Goal: Check status: Check status

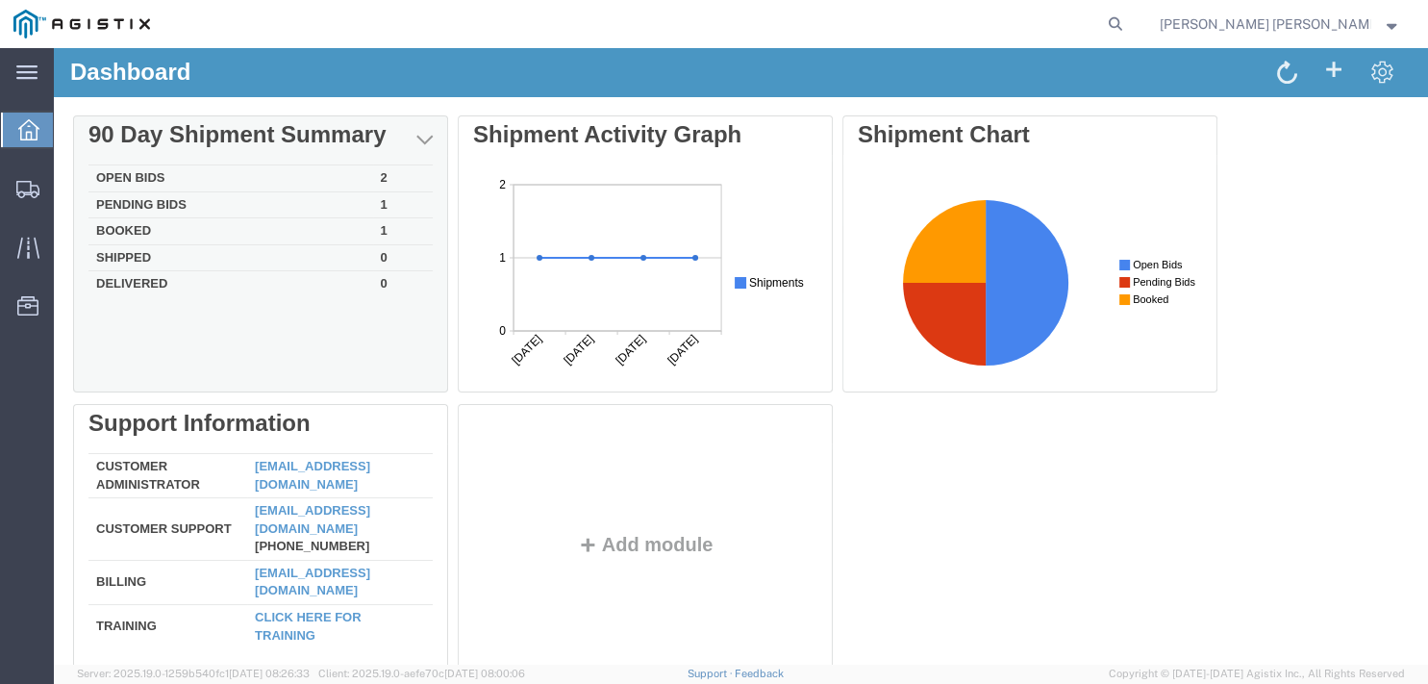
click at [279, 207] on td "Pending Bids" at bounding box center [230, 204] width 285 height 27
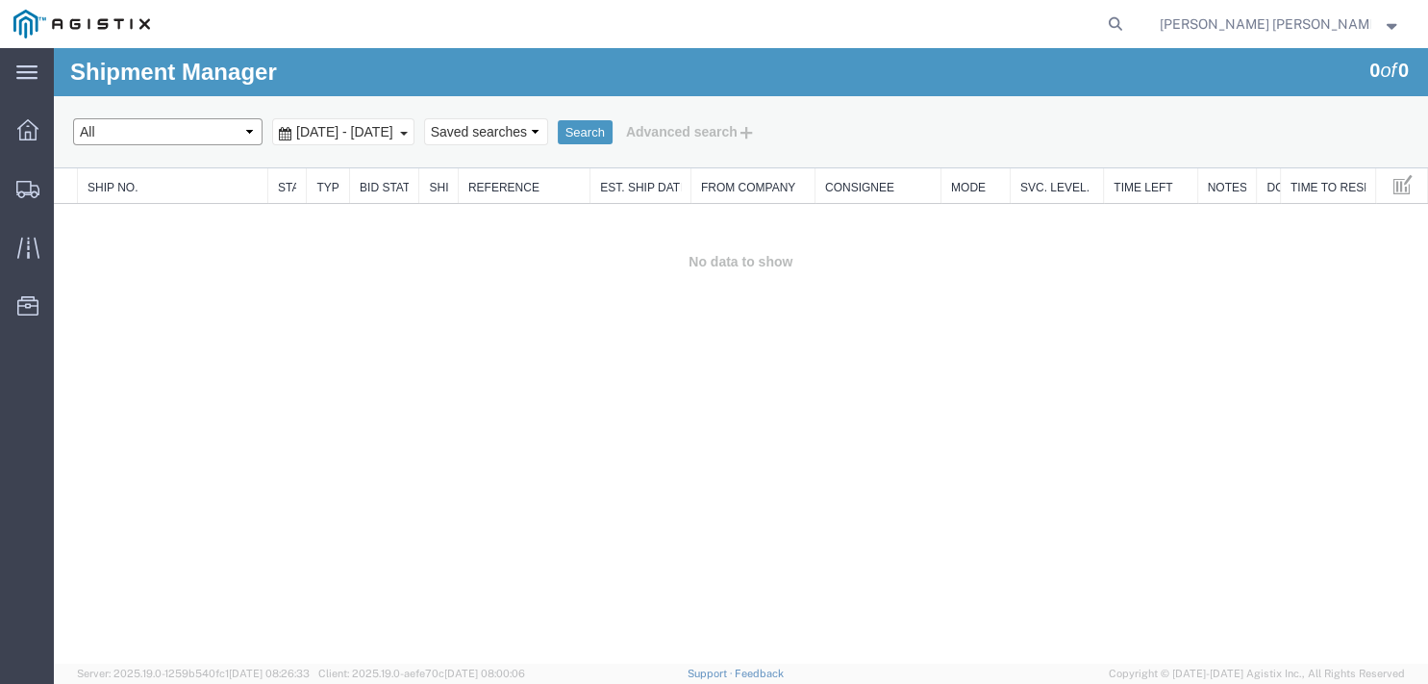
click at [210, 129] on select "Select status Active (AC, O, P) All Approved Awaiting Confirmation (AC) Booked …" at bounding box center [167, 131] width 189 height 27
click at [398, 133] on span "[DATE] - [DATE]" at bounding box center [344, 131] width 107 height 15
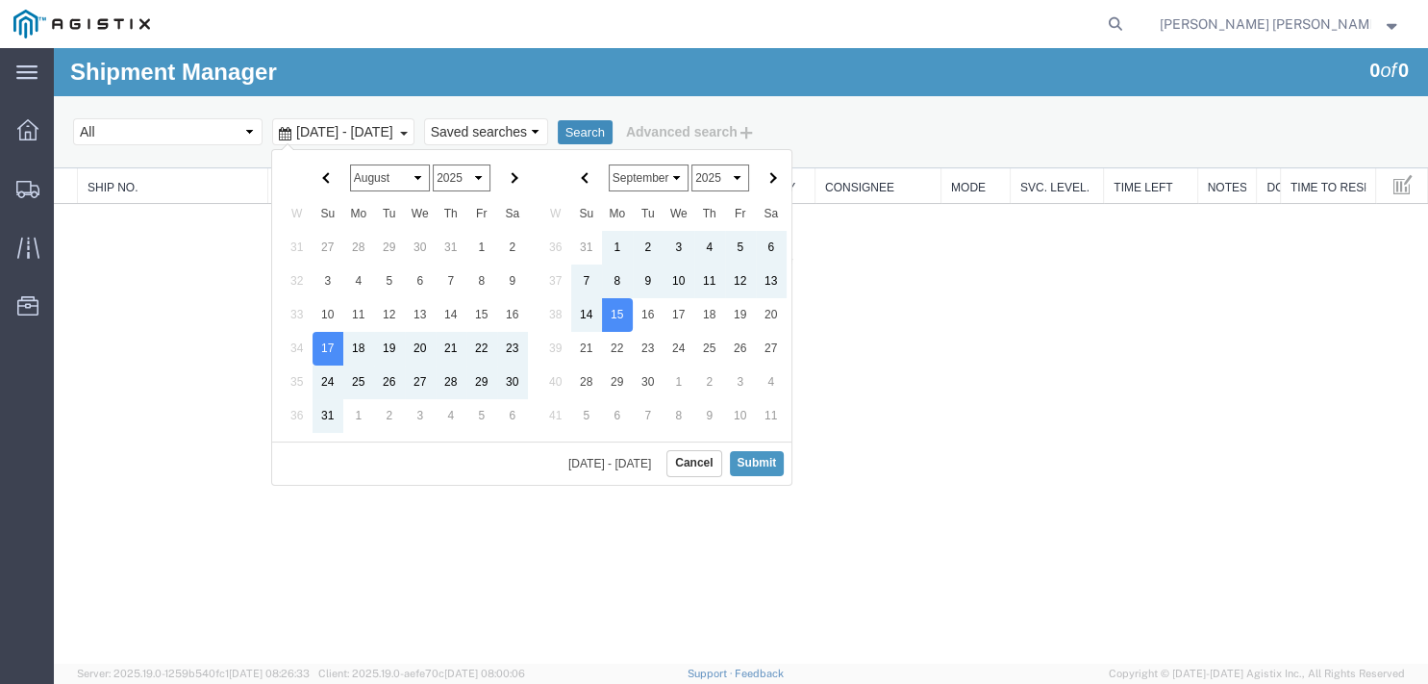
click at [612, 125] on button "Search" at bounding box center [585, 132] width 55 height 25
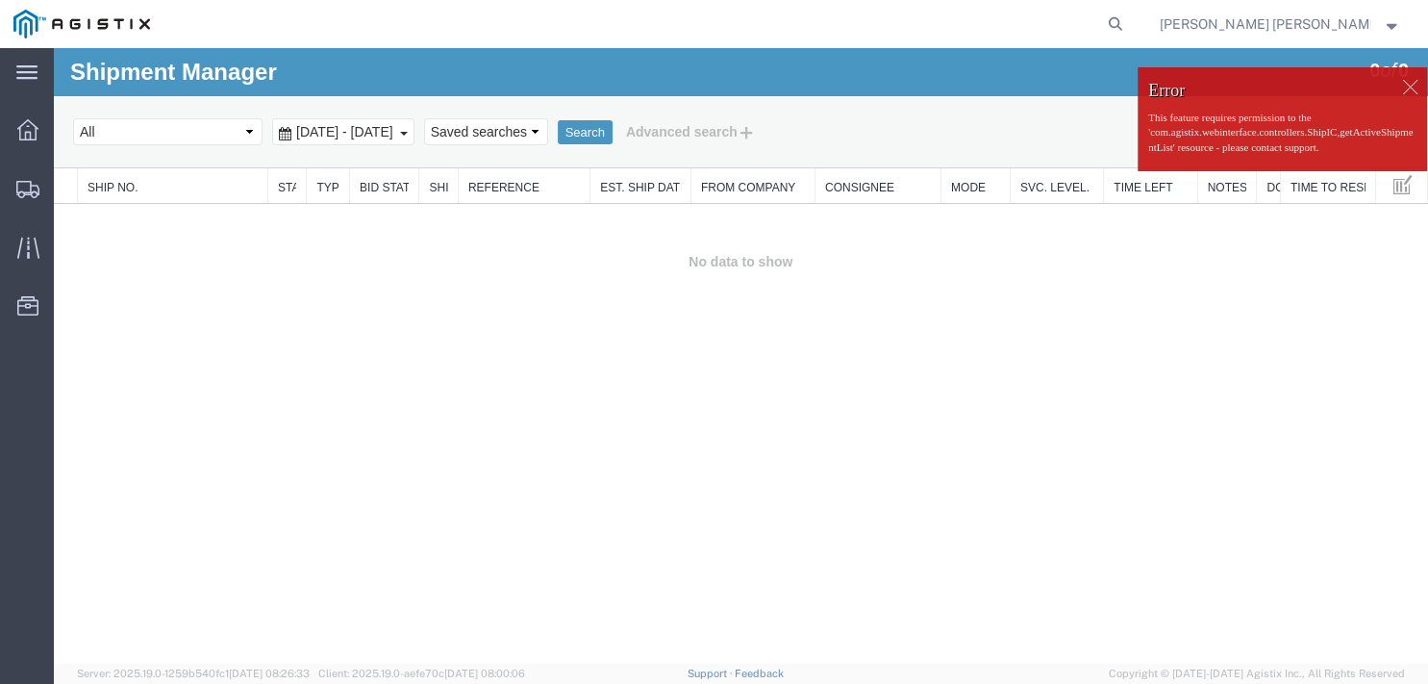
click at [398, 129] on span "[DATE] - [DATE]" at bounding box center [344, 131] width 107 height 15
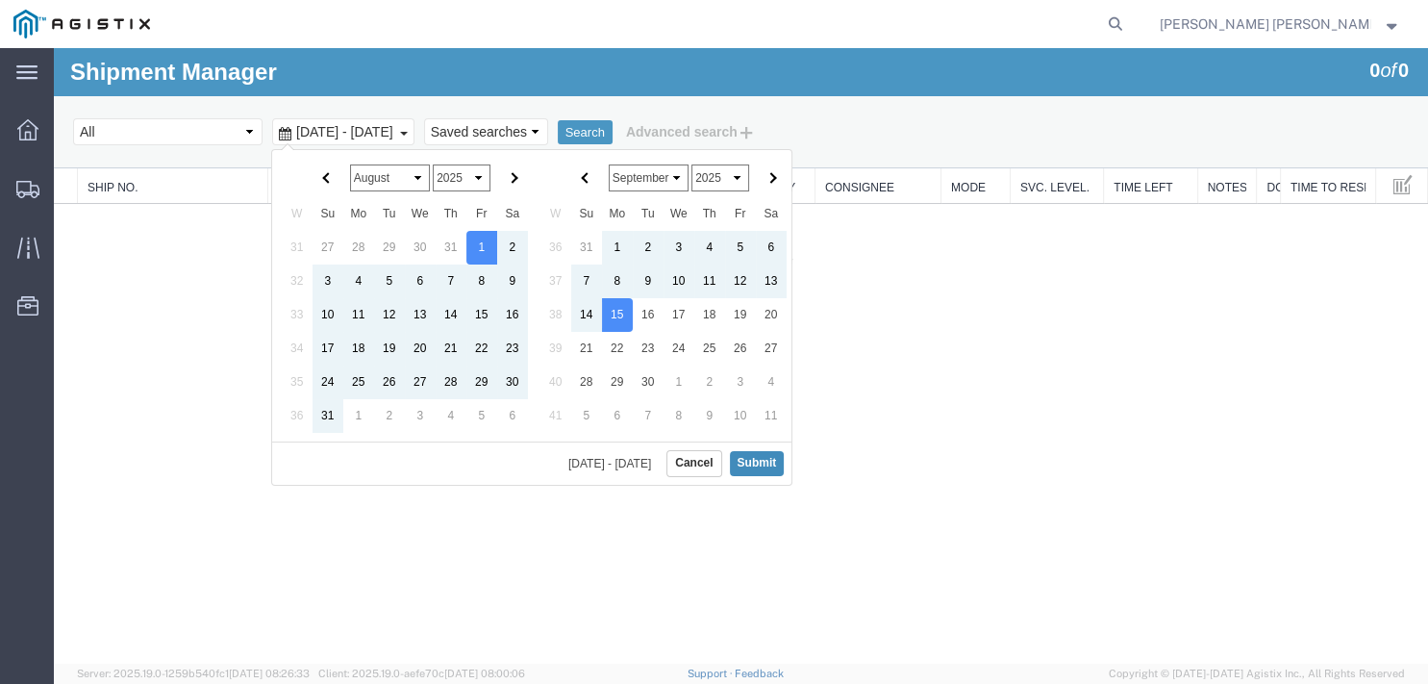
click at [763, 457] on button "Submit" at bounding box center [757, 463] width 55 height 24
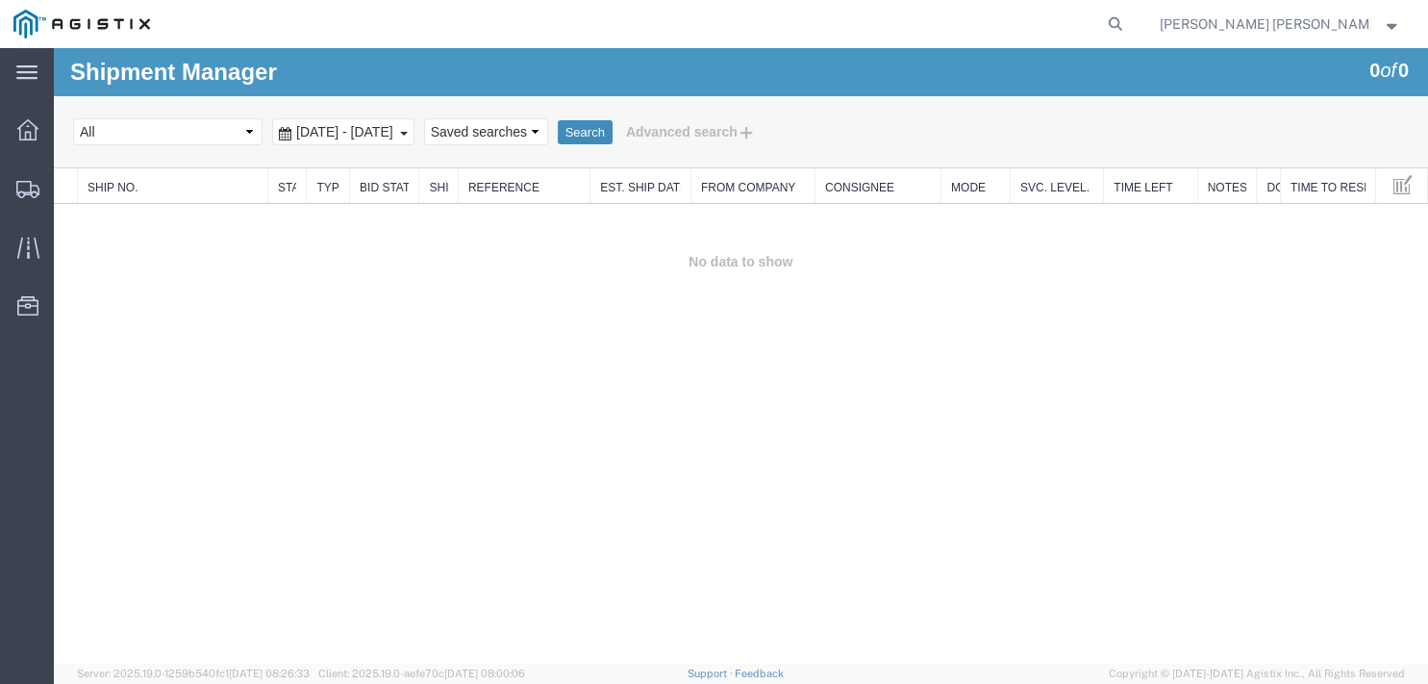
click at [612, 133] on button "Search" at bounding box center [585, 132] width 55 height 25
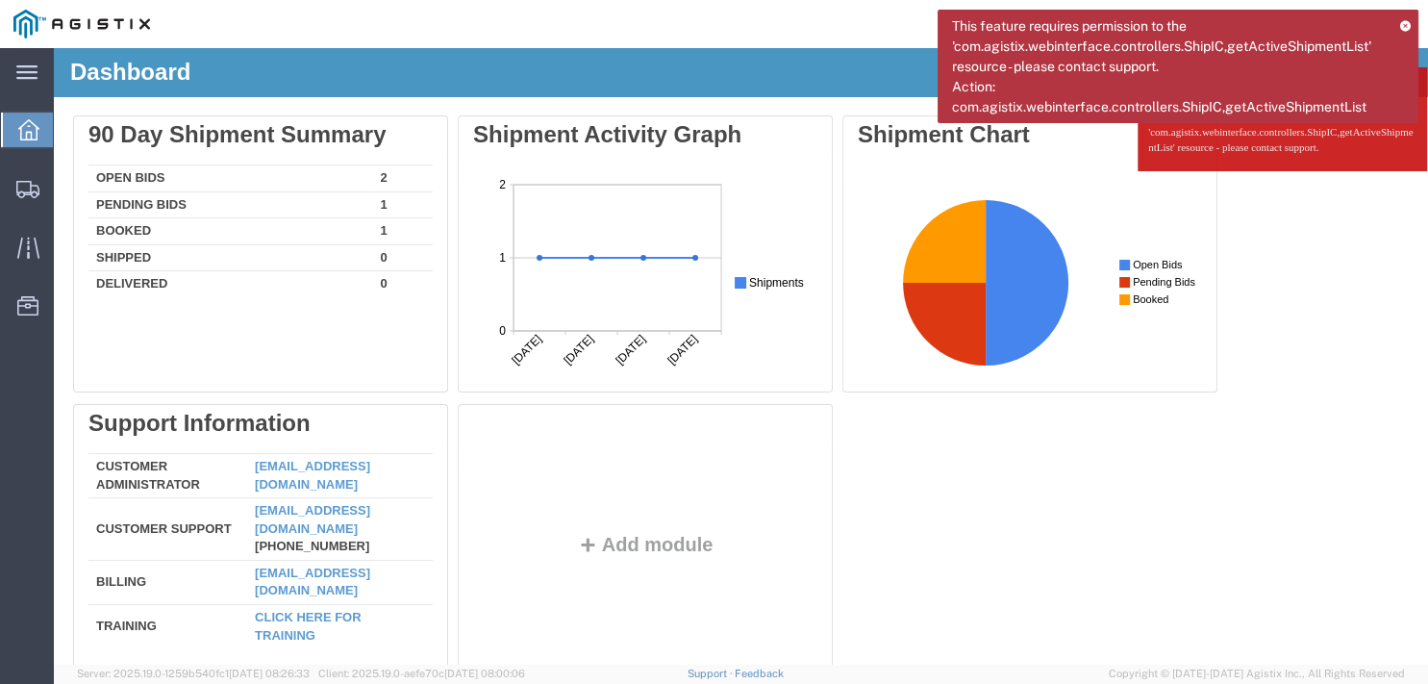
click at [1406, 22] on icon at bounding box center [1405, 25] width 11 height 11
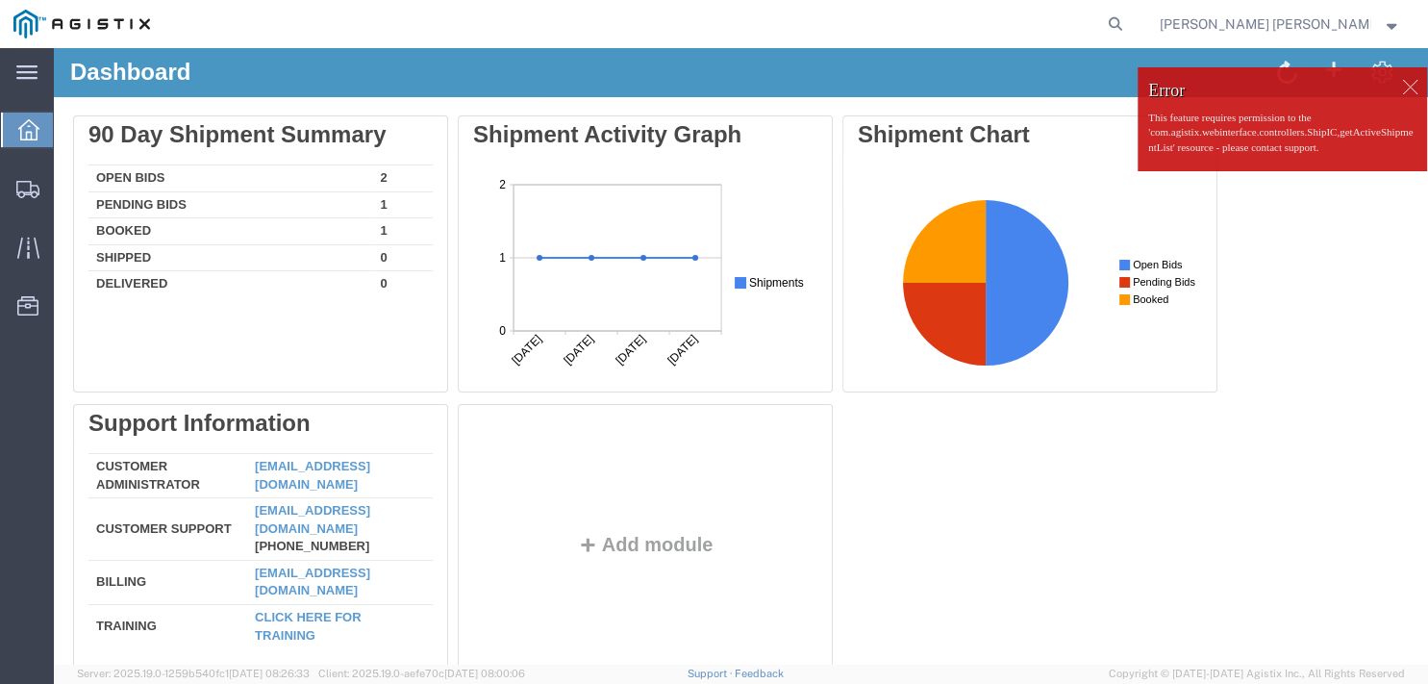
click at [1398, 95] on div at bounding box center [1409, 86] width 29 height 29
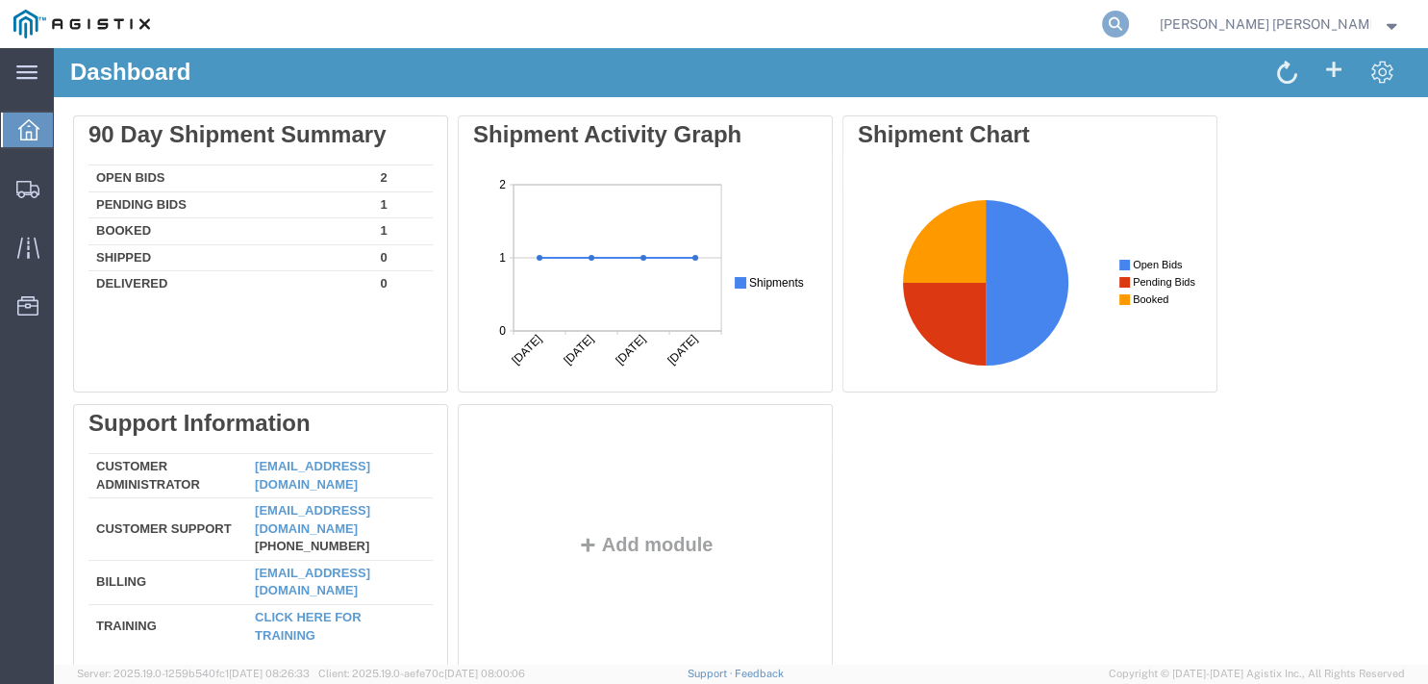
click at [1129, 29] on icon at bounding box center [1115, 24] width 27 height 27
click at [1010, 28] on input "search" at bounding box center [809, 24] width 585 height 46
paste input "56330447"
type input "56330447"
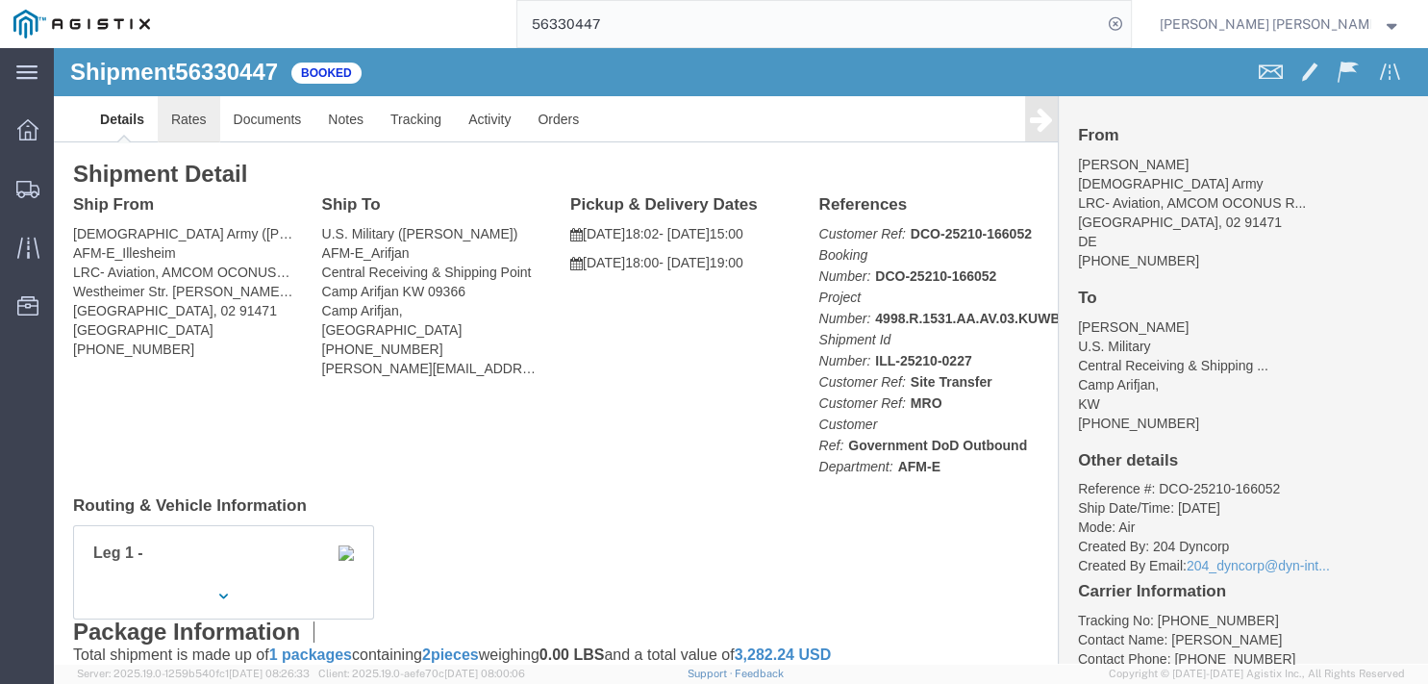
click link "Rates"
